Goal: Find specific page/section: Find specific page/section

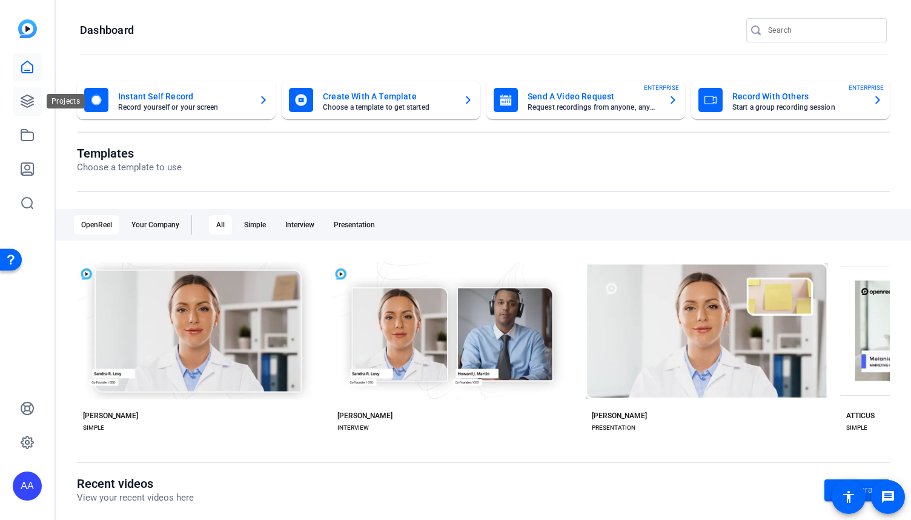
click at [25, 102] on icon at bounding box center [27, 101] width 12 height 12
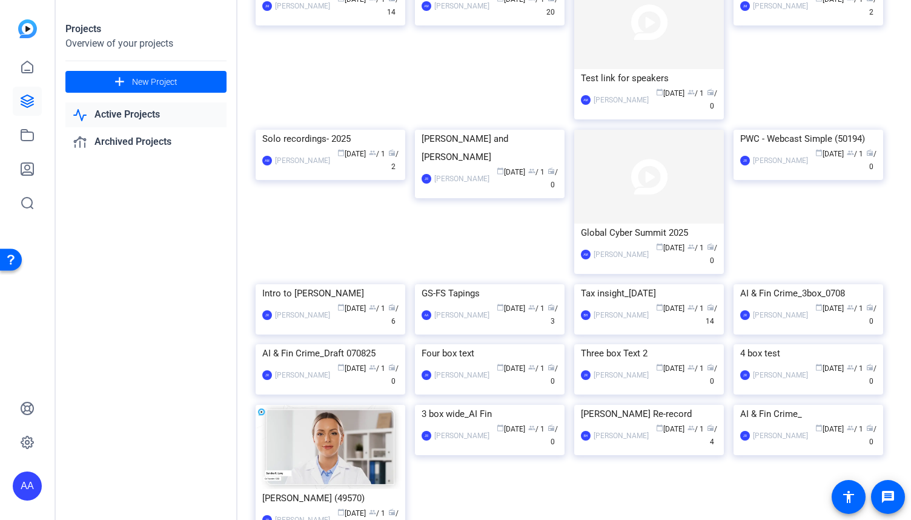
scroll to position [1729, 0]
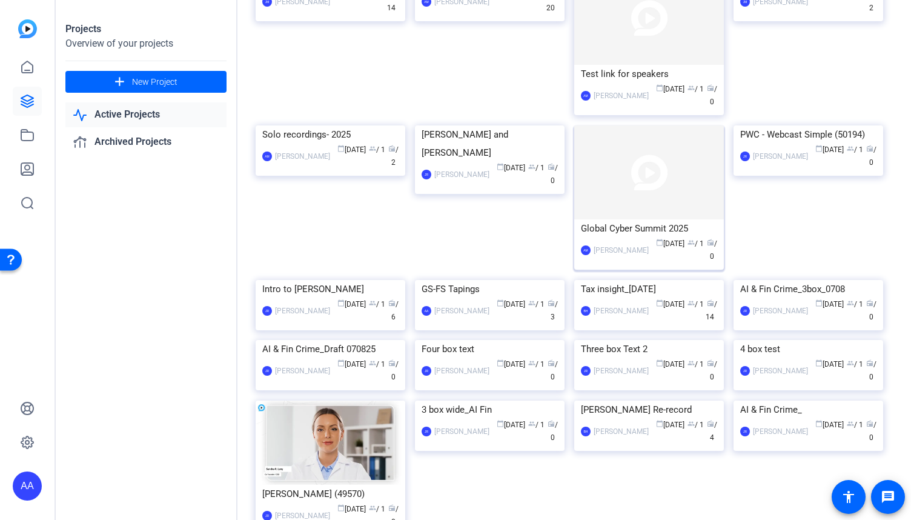
click at [634, 237] on div "Global Cyber Summit 2025" at bounding box center [649, 228] width 136 height 18
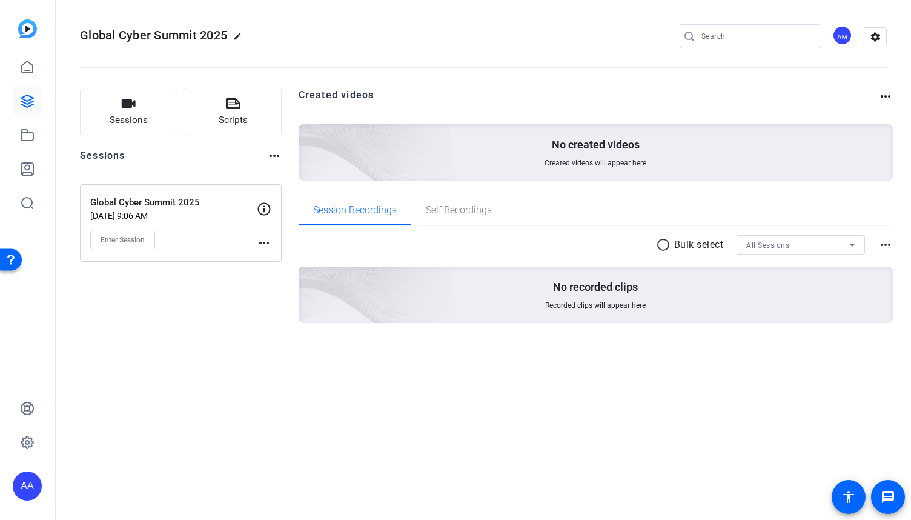
click at [268, 243] on mat-icon "more_horiz" at bounding box center [264, 243] width 15 height 15
click at [274, 259] on span "Edit Session" at bounding box center [294, 260] width 55 height 15
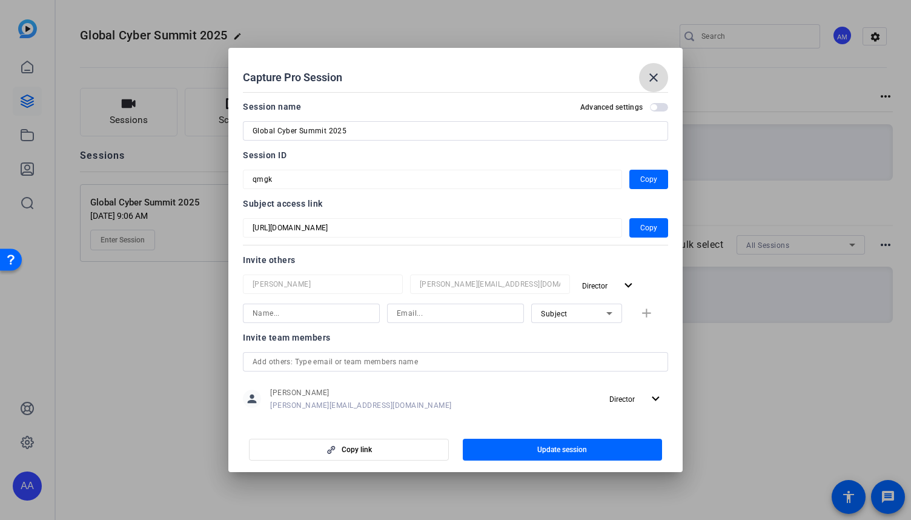
click at [655, 79] on mat-icon "close" at bounding box center [653, 77] width 15 height 15
